Goal: Register for event/course

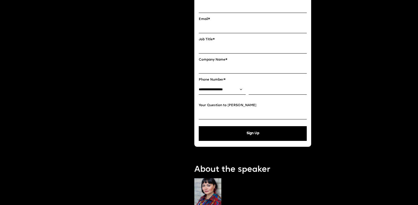
scroll to position [128, 0]
